Goal: Obtain resource: Download file/media

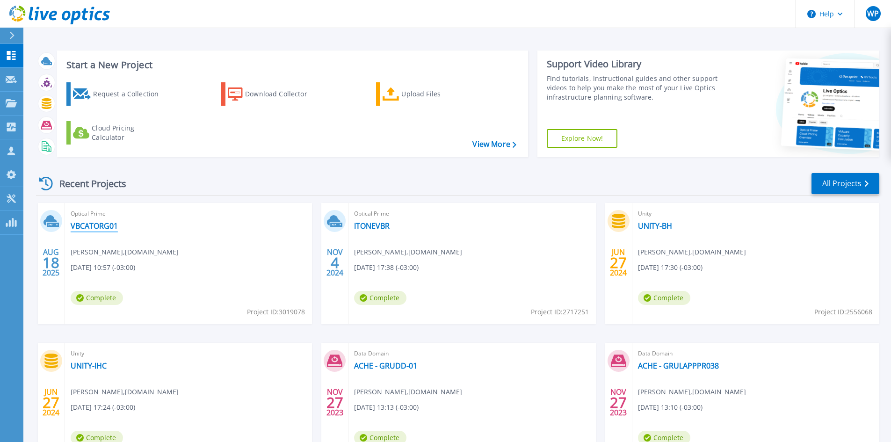
click at [103, 221] on link "VBCATORG01" at bounding box center [94, 225] width 47 height 9
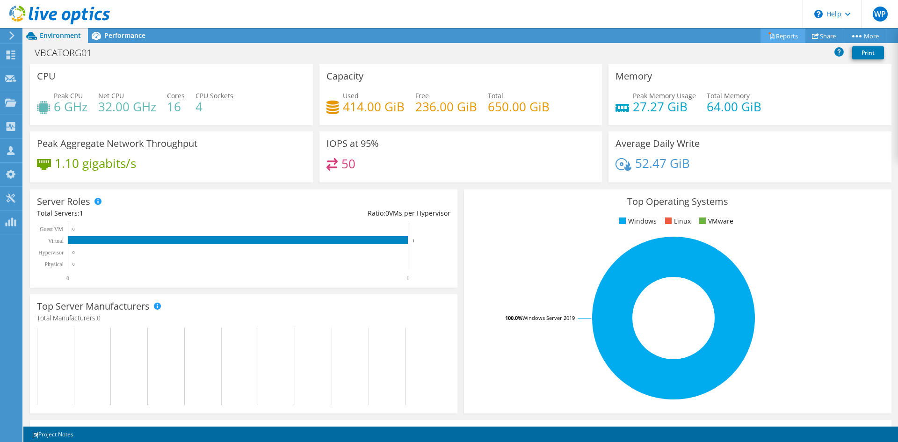
click at [775, 36] on link "Reports" at bounding box center [782, 36] width 45 height 14
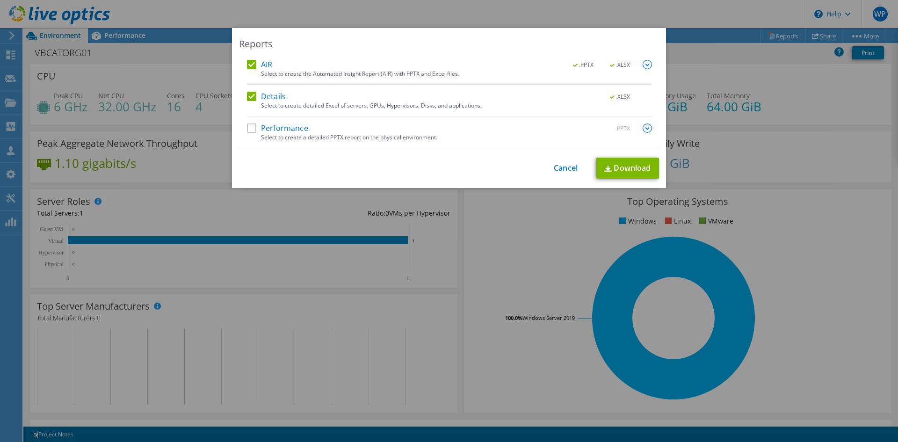
click at [252, 126] on label "Performance" at bounding box center [277, 127] width 61 height 9
click at [0, 0] on input "Performance" at bounding box center [0, 0] width 0 height 0
click at [634, 167] on link "Download" at bounding box center [627, 168] width 63 height 21
click at [695, 20] on div "Reports AIR .PPTX .XLSX Select to create the Automated Insight Report (AIR) wit…" at bounding box center [449, 221] width 898 height 442
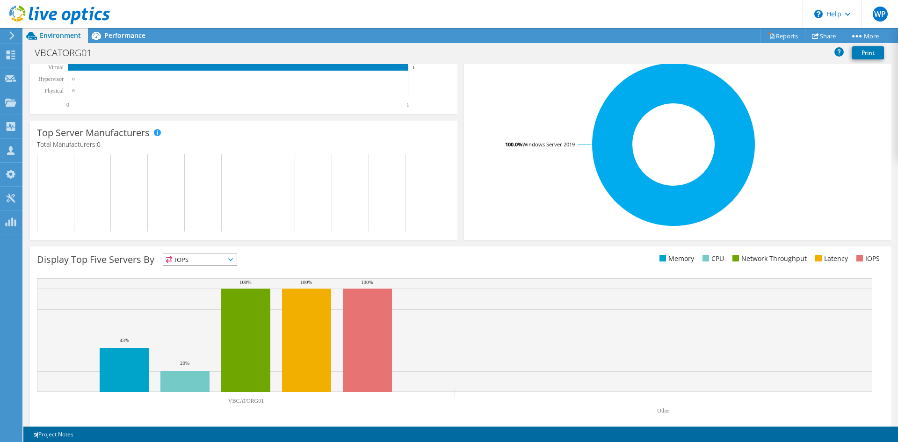
scroll to position [166, 0]
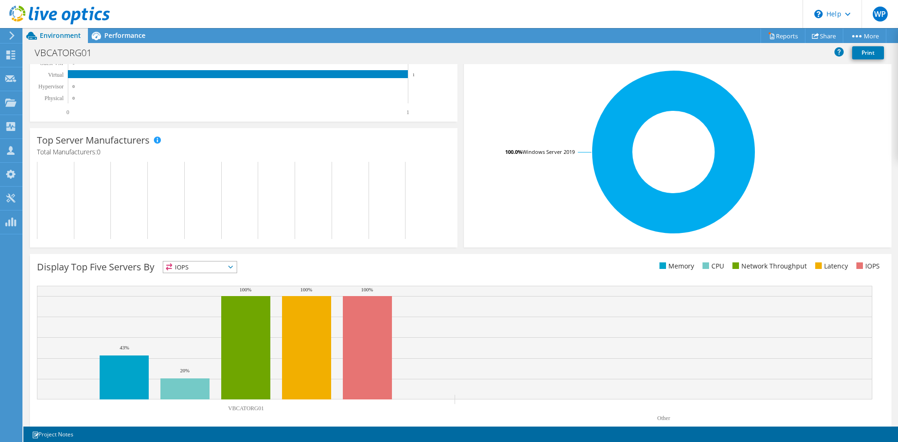
click at [213, 265] on span "IOPS" at bounding box center [199, 266] width 73 height 11
click at [198, 312] on li "Network Throughput" at bounding box center [199, 318] width 73 height 13
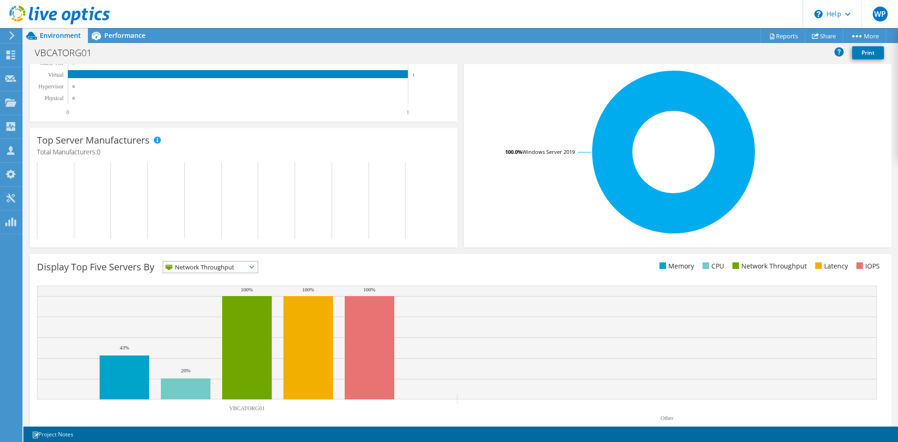
click at [195, 267] on span "Network Throughput" at bounding box center [204, 266] width 83 height 11
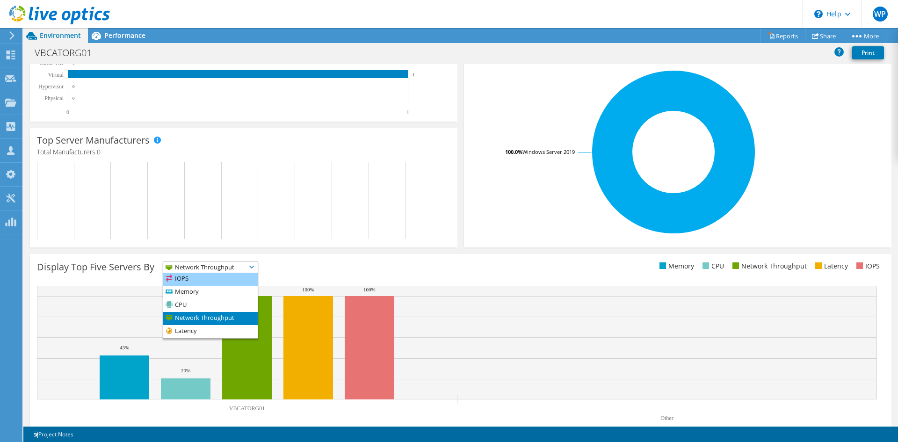
click at [193, 275] on li "IOPS" at bounding box center [210, 279] width 94 height 13
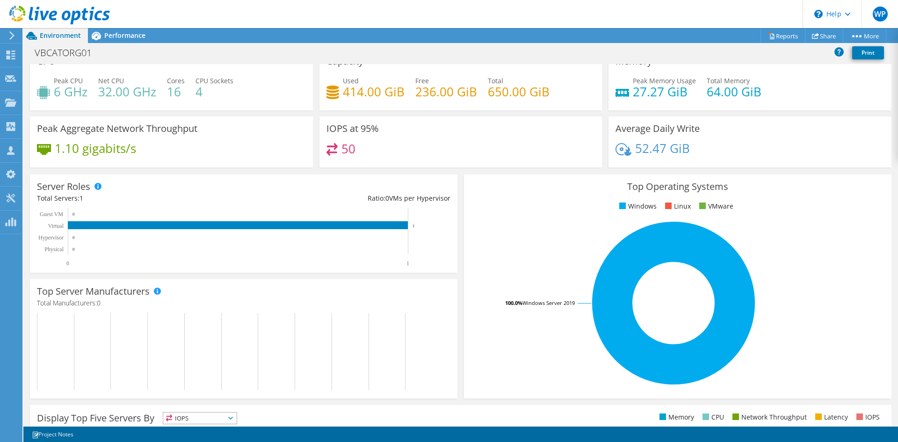
scroll to position [0, 0]
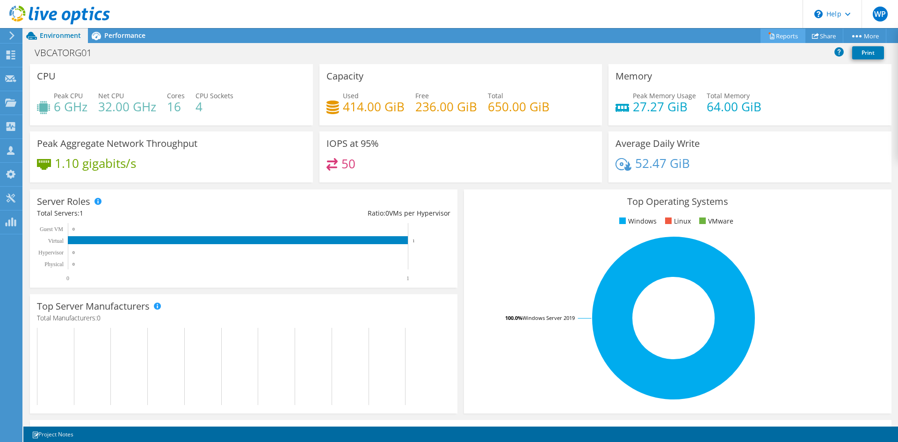
click at [780, 37] on link "Reports" at bounding box center [782, 36] width 45 height 14
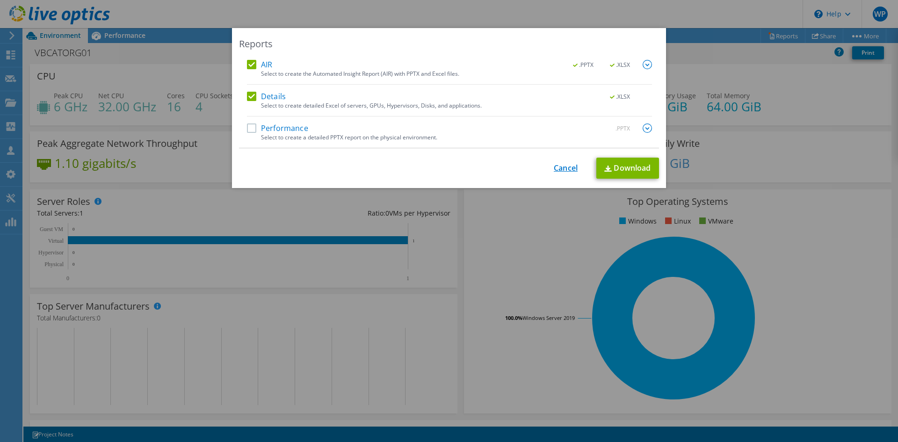
click at [554, 171] on link "Cancel" at bounding box center [566, 168] width 24 height 9
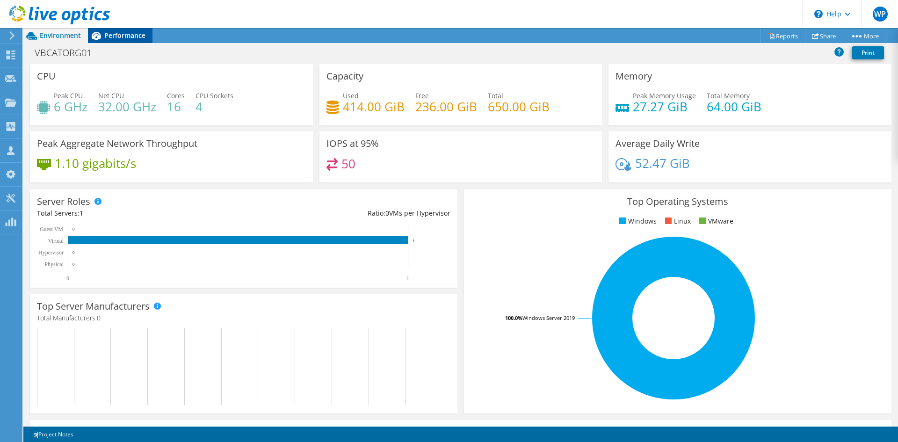
click at [112, 36] on span "Performance" at bounding box center [124, 35] width 41 height 9
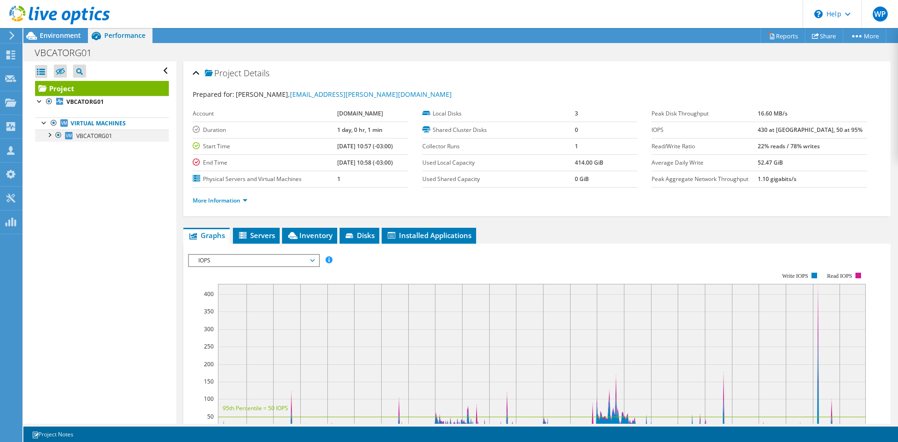
click at [46, 135] on div at bounding box center [48, 134] width 9 height 9
click at [57, 186] on div at bounding box center [53, 183] width 9 height 9
click at [257, 229] on li "Servers" at bounding box center [256, 236] width 47 height 16
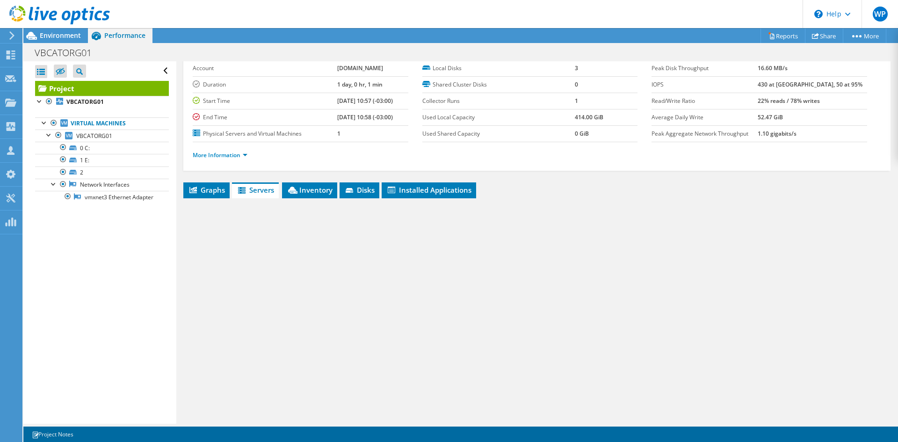
scroll to position [54, 0]
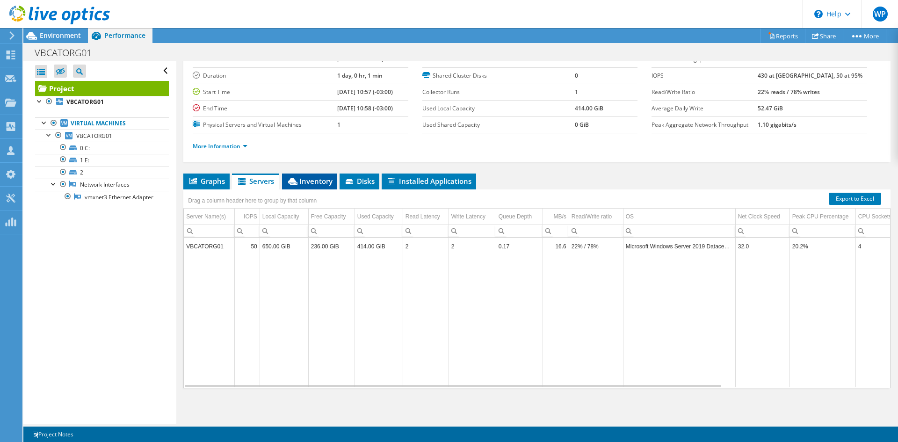
click at [317, 181] on span "Inventory" at bounding box center [310, 180] width 46 height 9
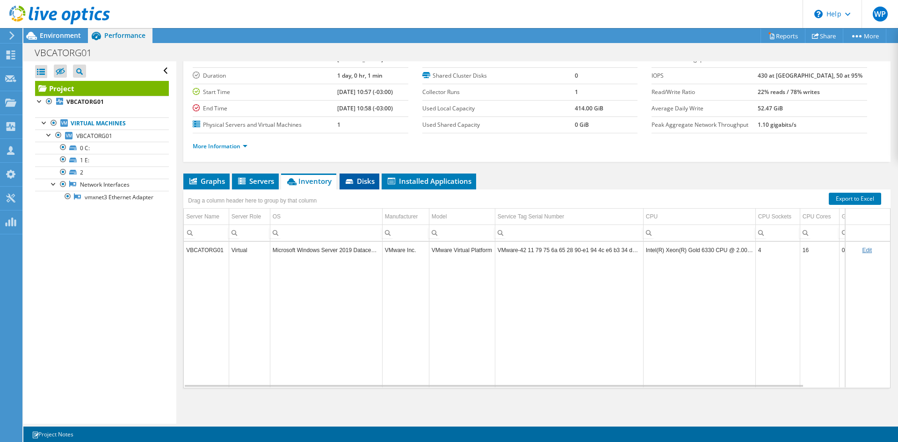
click at [364, 177] on span "Disks" at bounding box center [359, 180] width 30 height 9
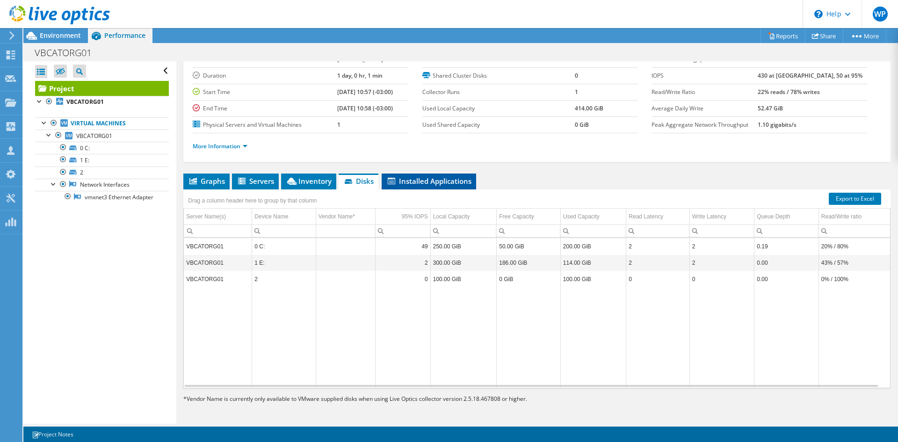
click at [435, 183] on span "Installed Applications" at bounding box center [428, 180] width 85 height 9
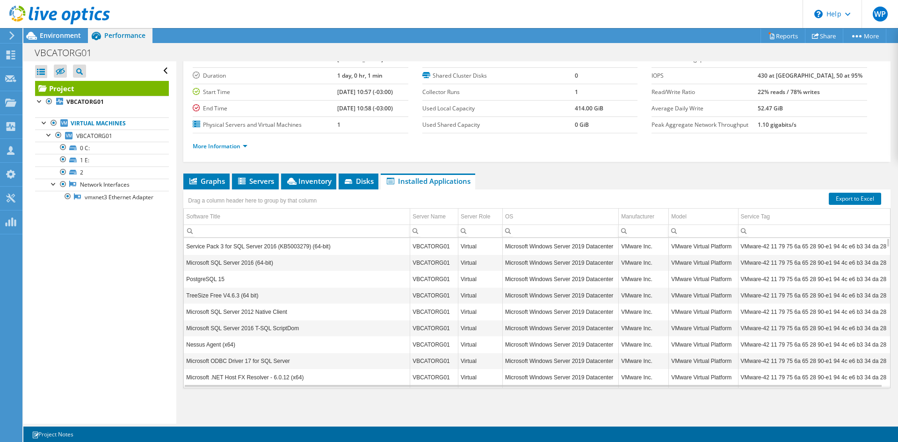
click at [250, 261] on td "Microsoft SQL Server 2016 (64-bit)" at bounding box center [297, 262] width 226 height 16
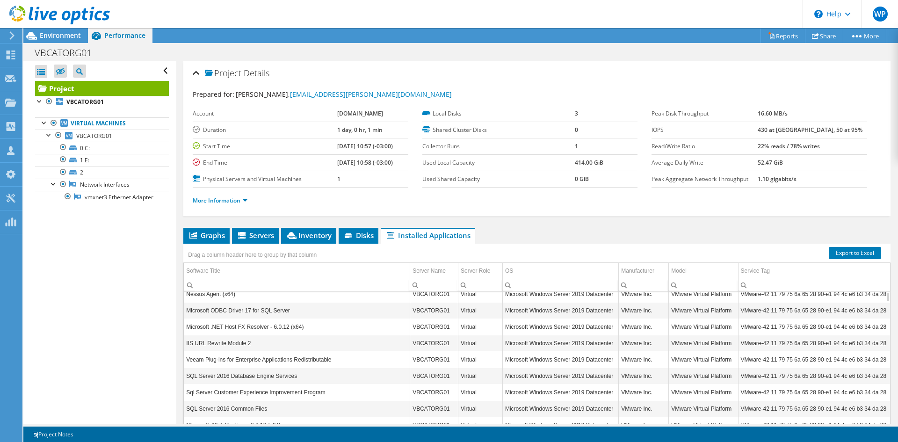
scroll to position [0, 0]
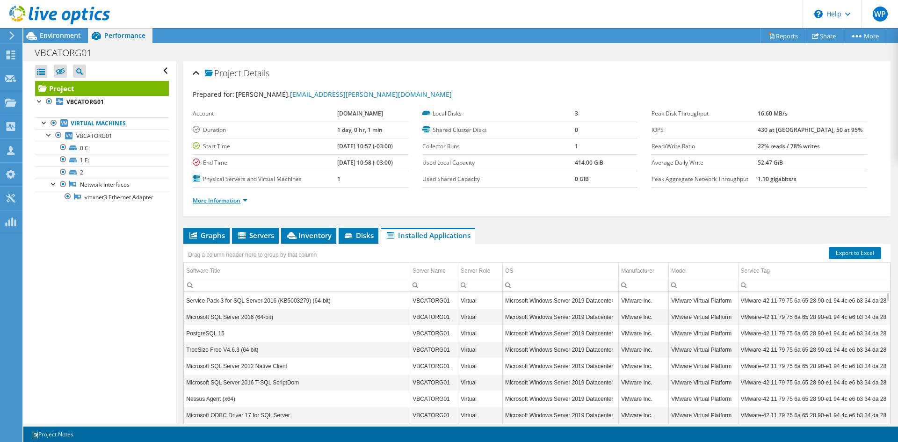
click at [237, 199] on link "More Information" at bounding box center [220, 200] width 55 height 8
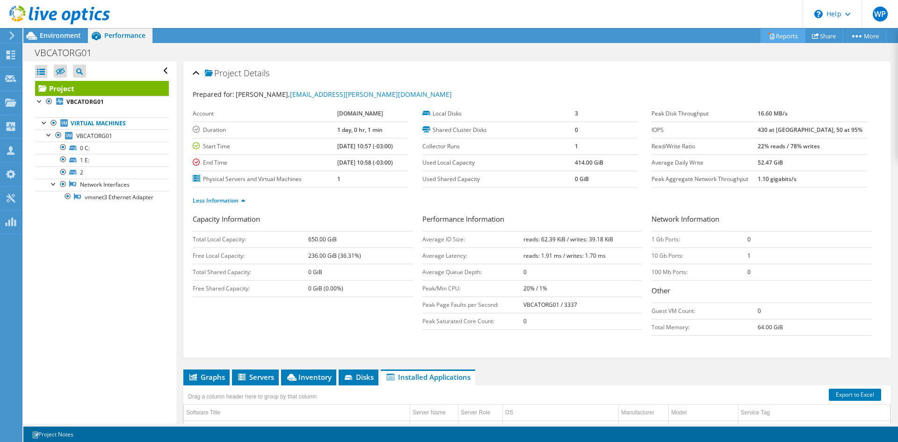
click at [783, 38] on link "Reports" at bounding box center [782, 36] width 45 height 14
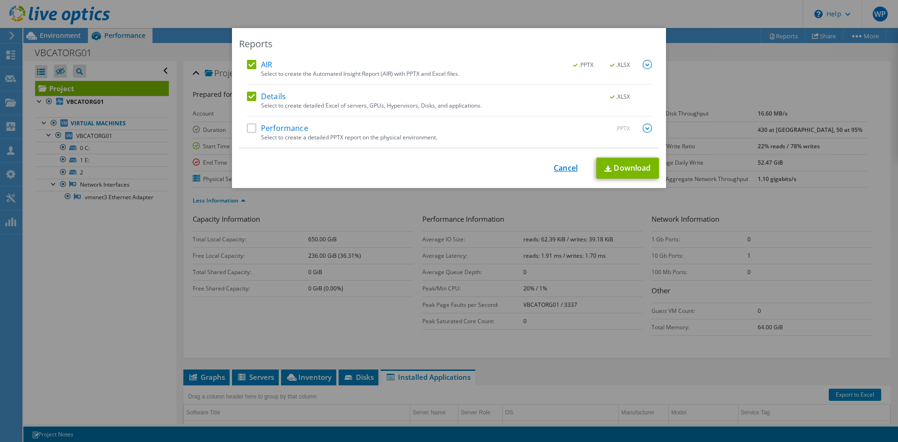
click at [564, 166] on link "Cancel" at bounding box center [566, 168] width 24 height 9
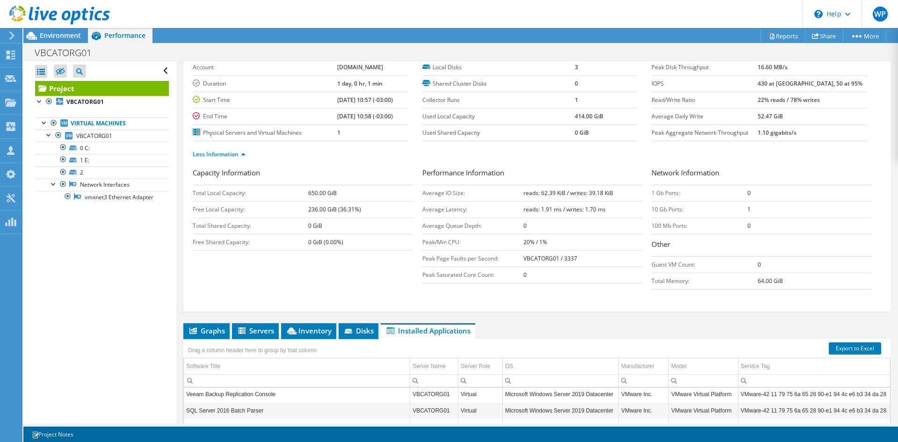
scroll to position [47, 0]
